Goal: Find specific page/section: Locate a particular part of the current website

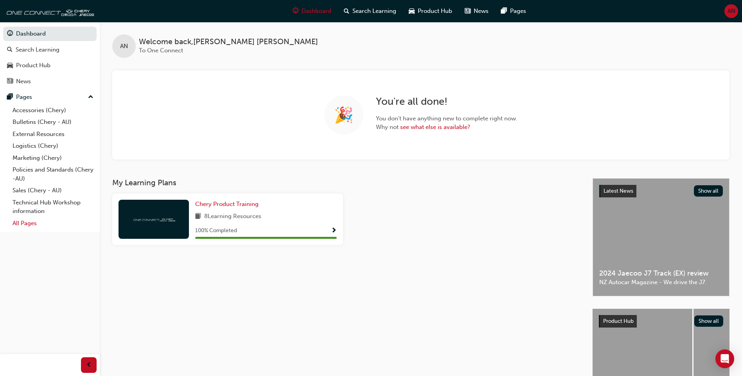
click at [34, 222] on link "All Pages" at bounding box center [52, 224] width 87 height 12
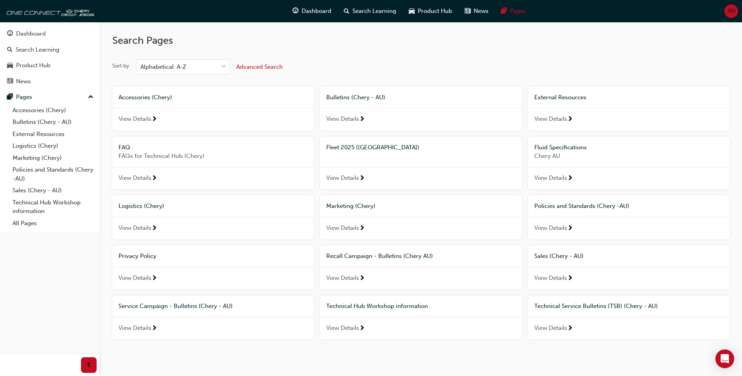
click at [349, 182] on span "View Details" at bounding box center [342, 178] width 33 height 9
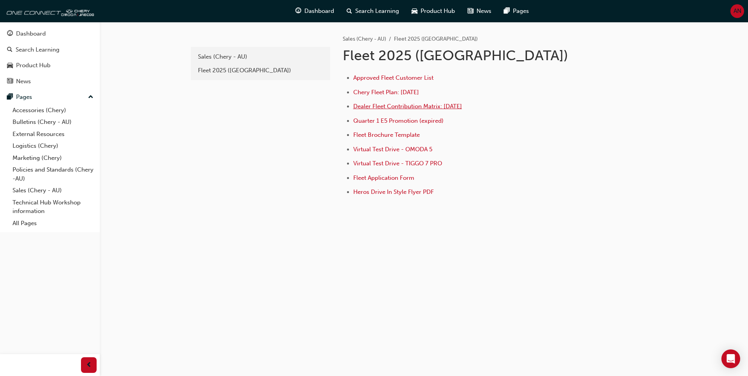
click at [371, 109] on span "Dealer Fleet Contribution Matrix: [DATE]" at bounding box center [407, 106] width 109 height 7
